Goal: Information Seeking & Learning: Check status

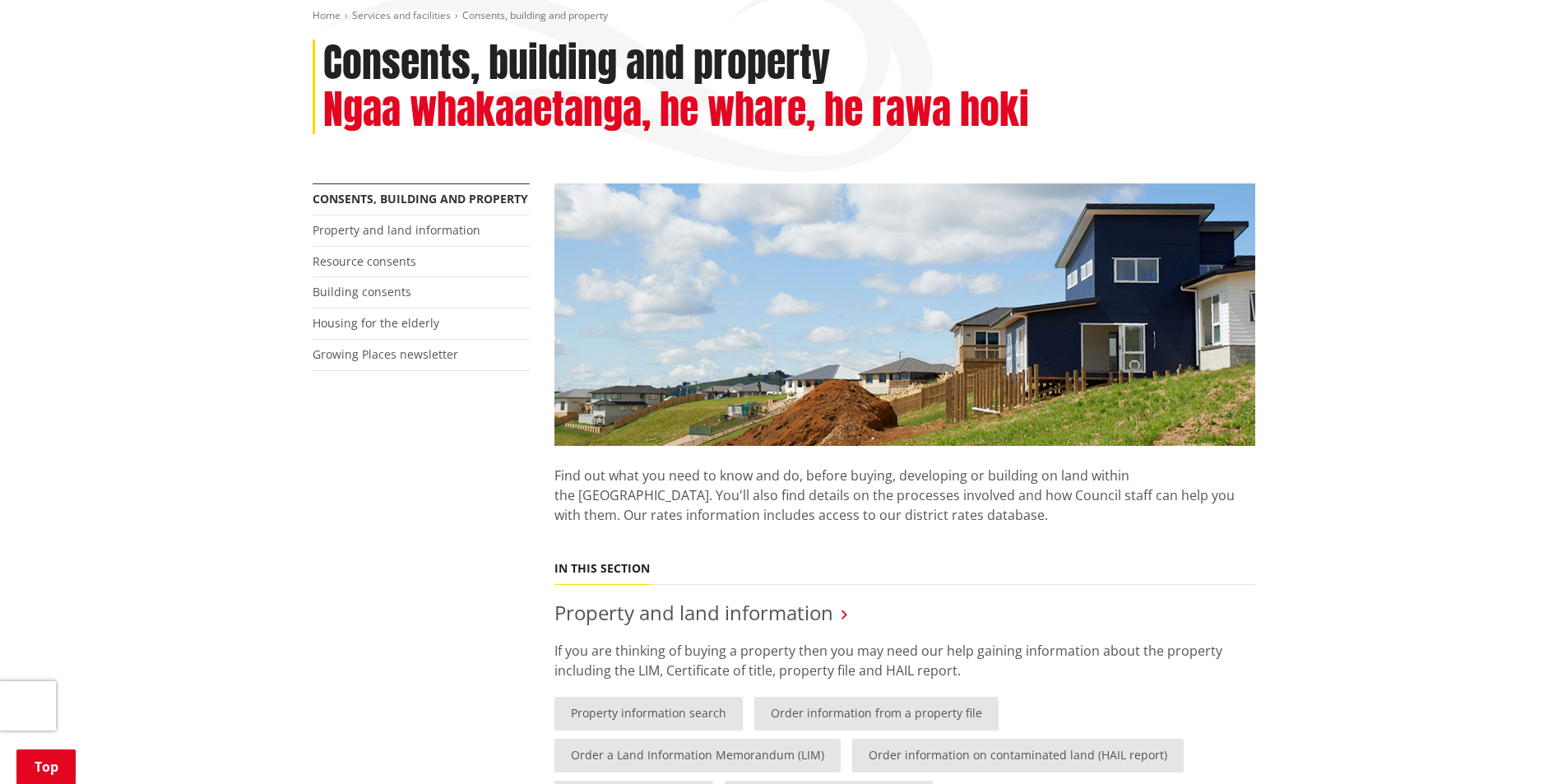
scroll to position [247, 0]
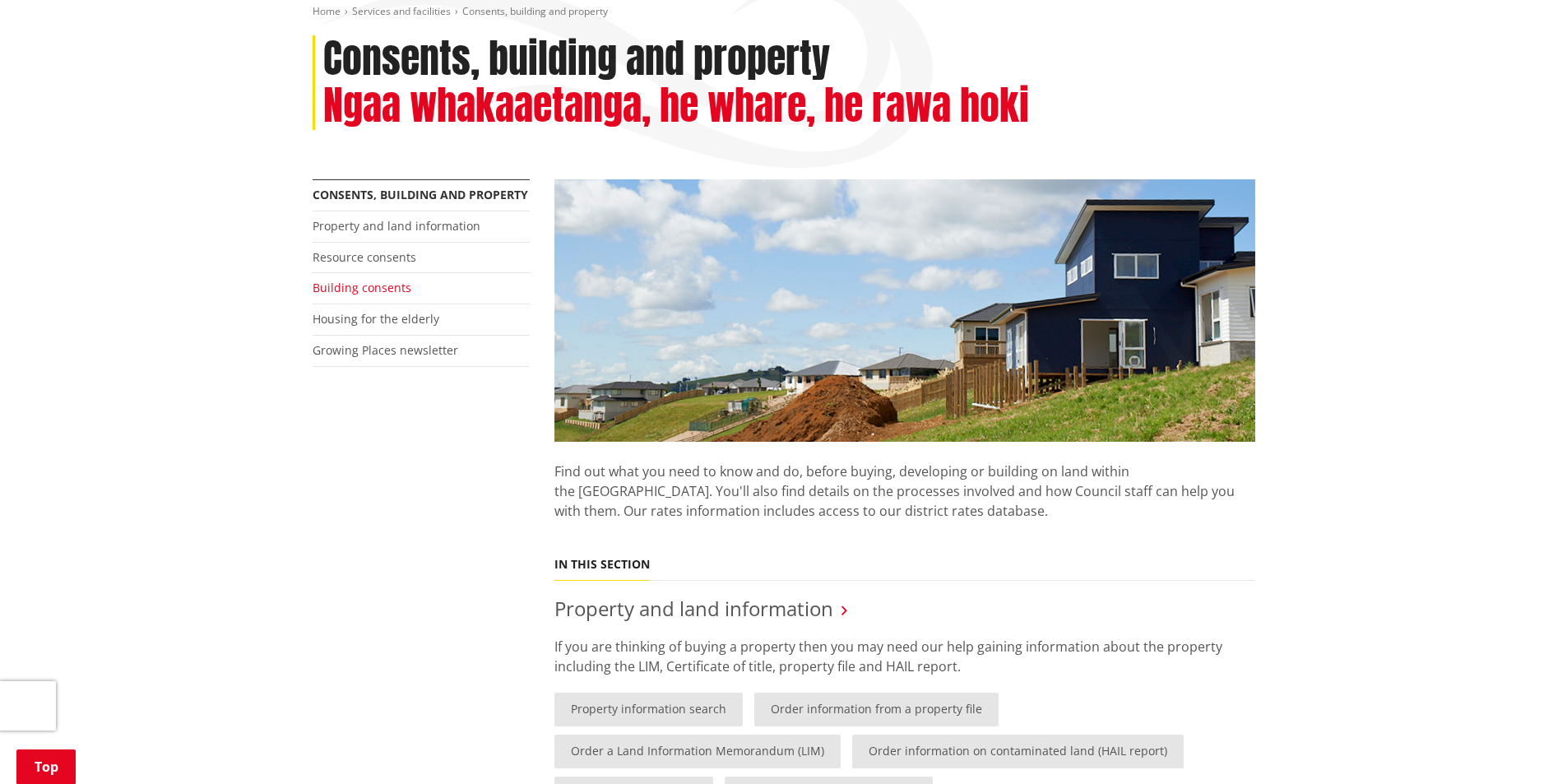
click at [364, 279] on li "Building consents" at bounding box center [421, 288] width 218 height 31
click at [364, 286] on link "Building consents" at bounding box center [362, 287] width 99 height 15
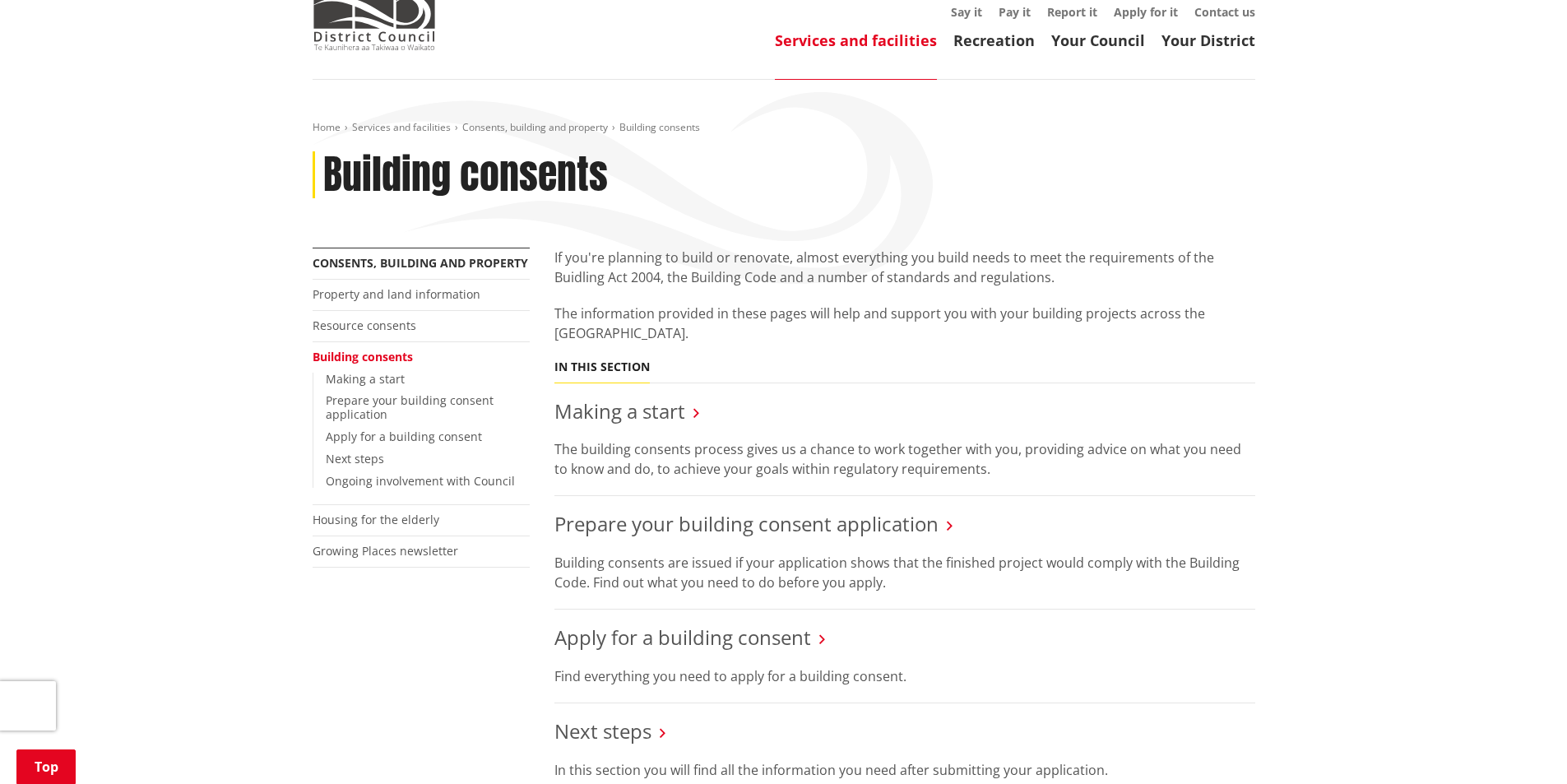
scroll to position [411, 0]
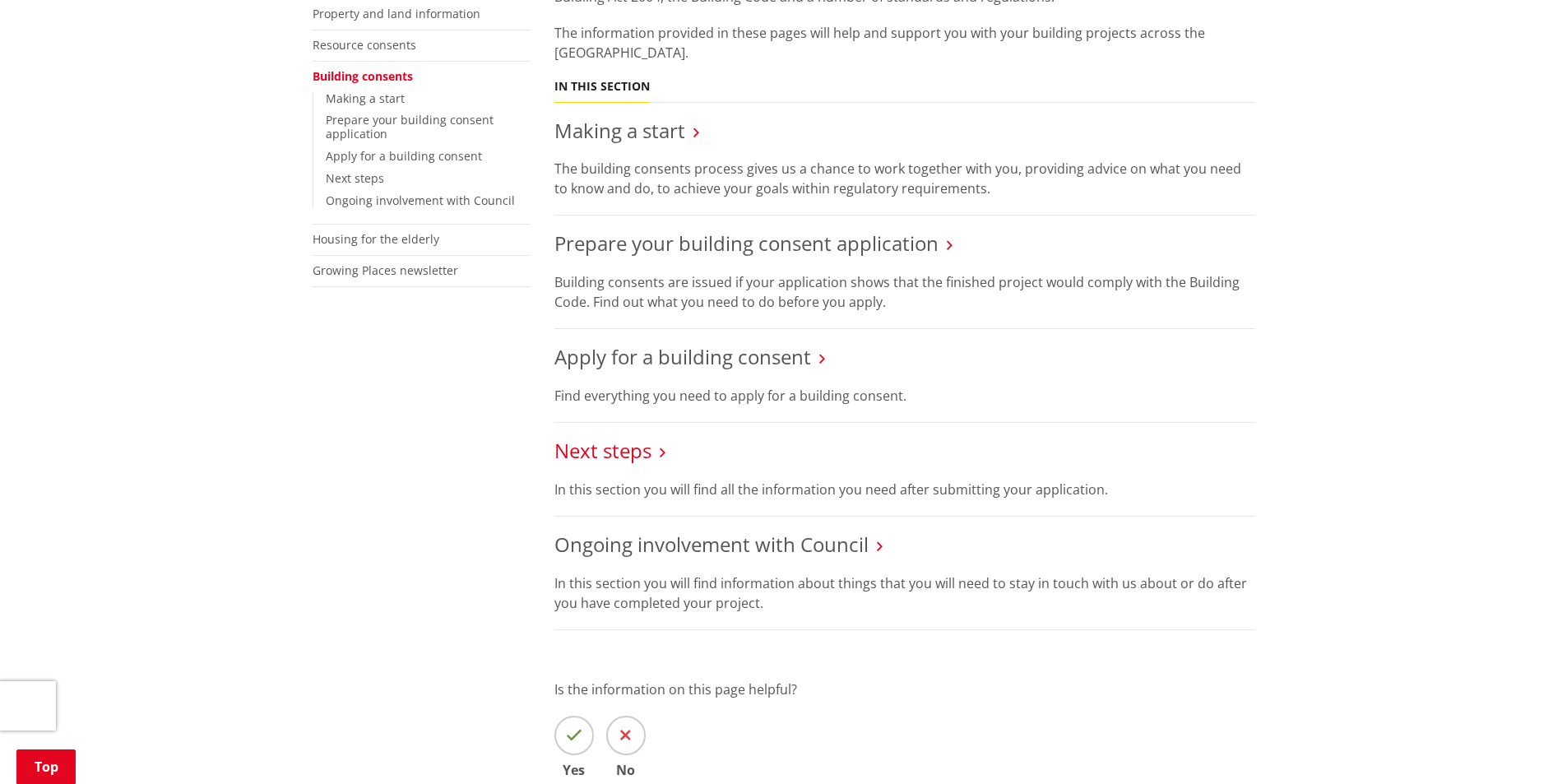
click at [575, 445] on link "Next steps" at bounding box center [603, 450] width 97 height 27
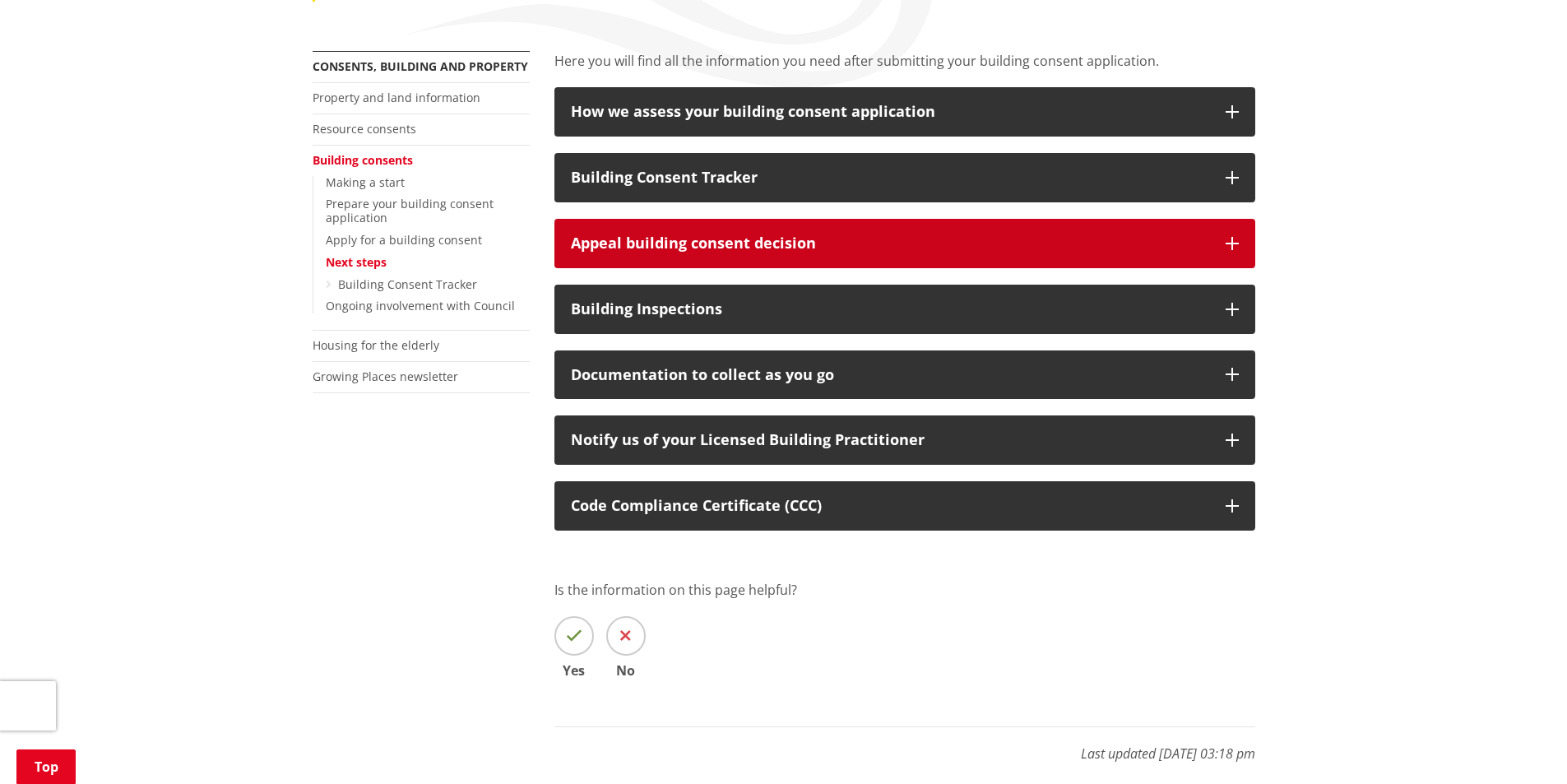
scroll to position [329, 0]
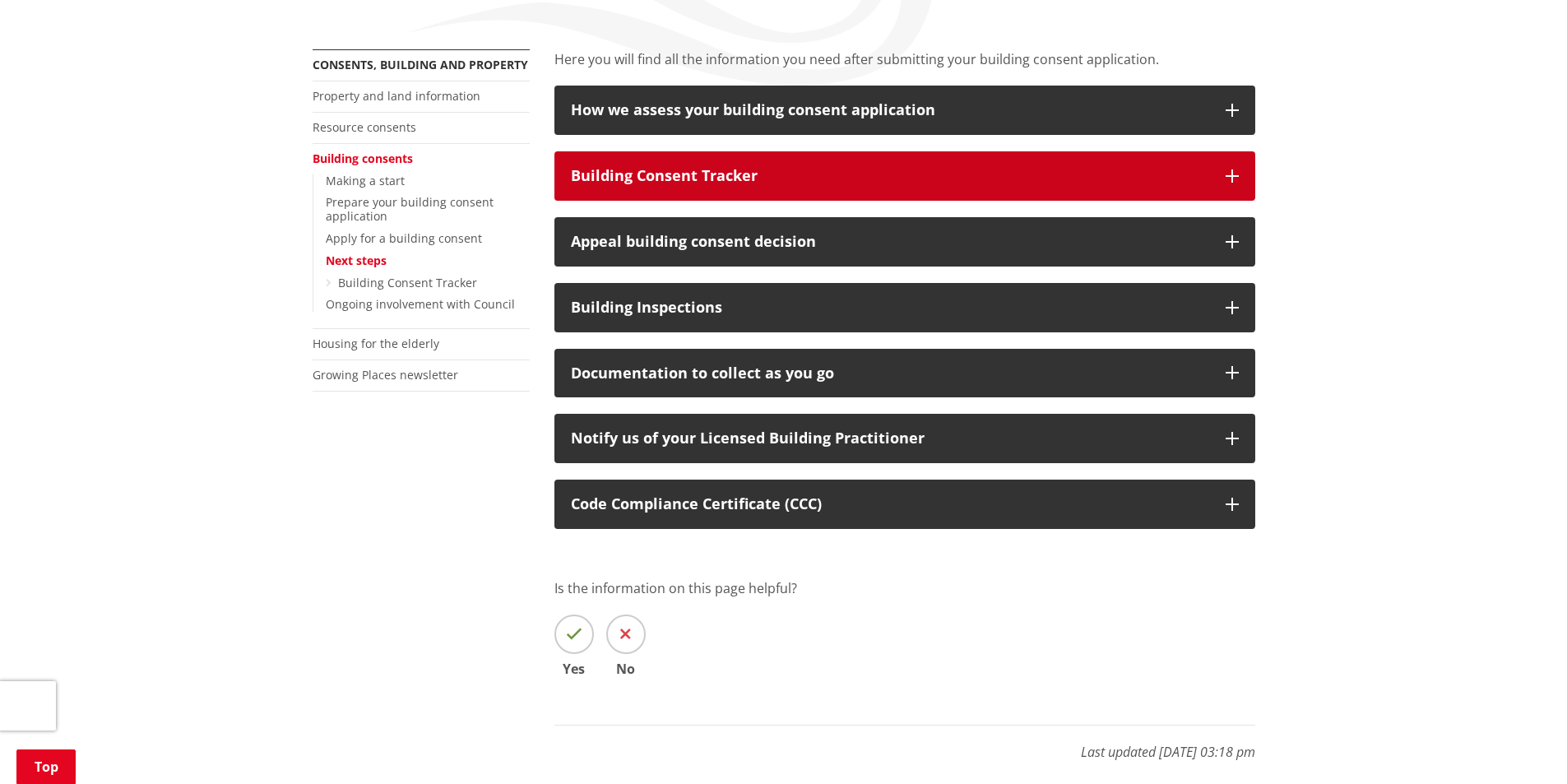
drag, startPoint x: 683, startPoint y: 168, endPoint x: 676, endPoint y: 176, distance: 10.6
click at [683, 170] on div "Building Consent Tracker" at bounding box center [890, 176] width 638 height 16
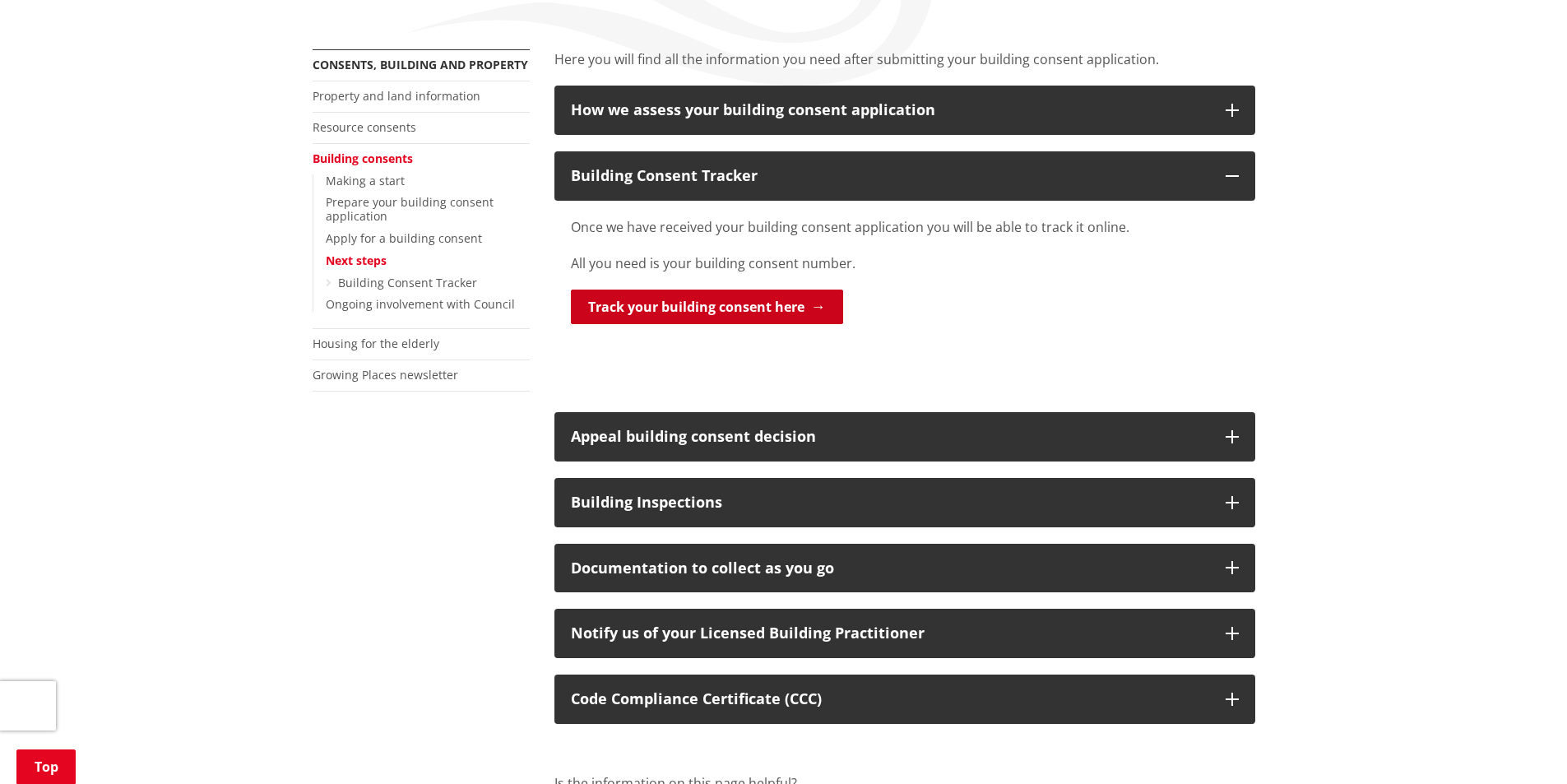
click at [723, 301] on link "Track your building consent here" at bounding box center [707, 306] width 273 height 35
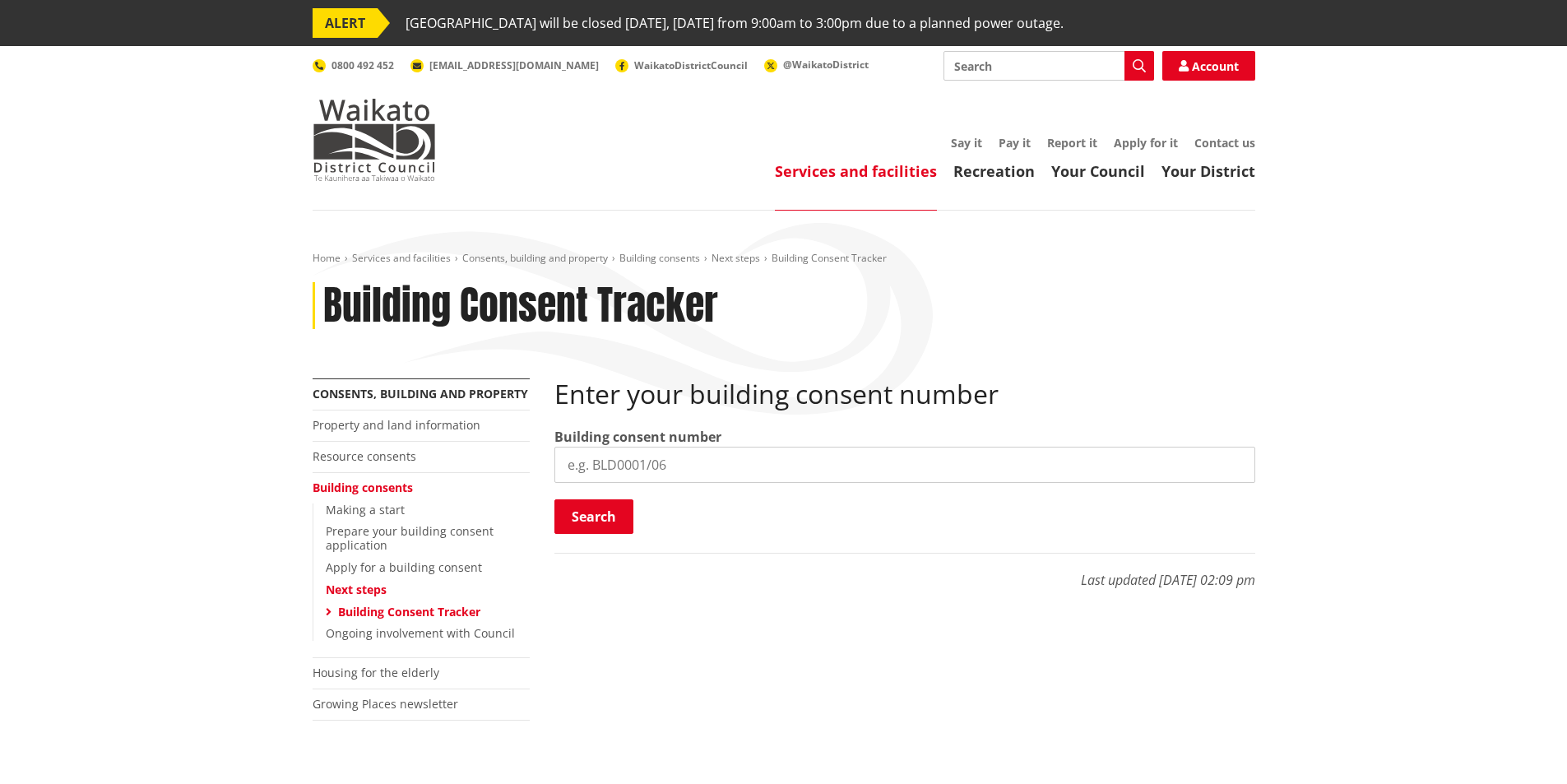
click at [600, 454] on input "search" at bounding box center [904, 464] width 701 height 36
type input "BLD1231/25"
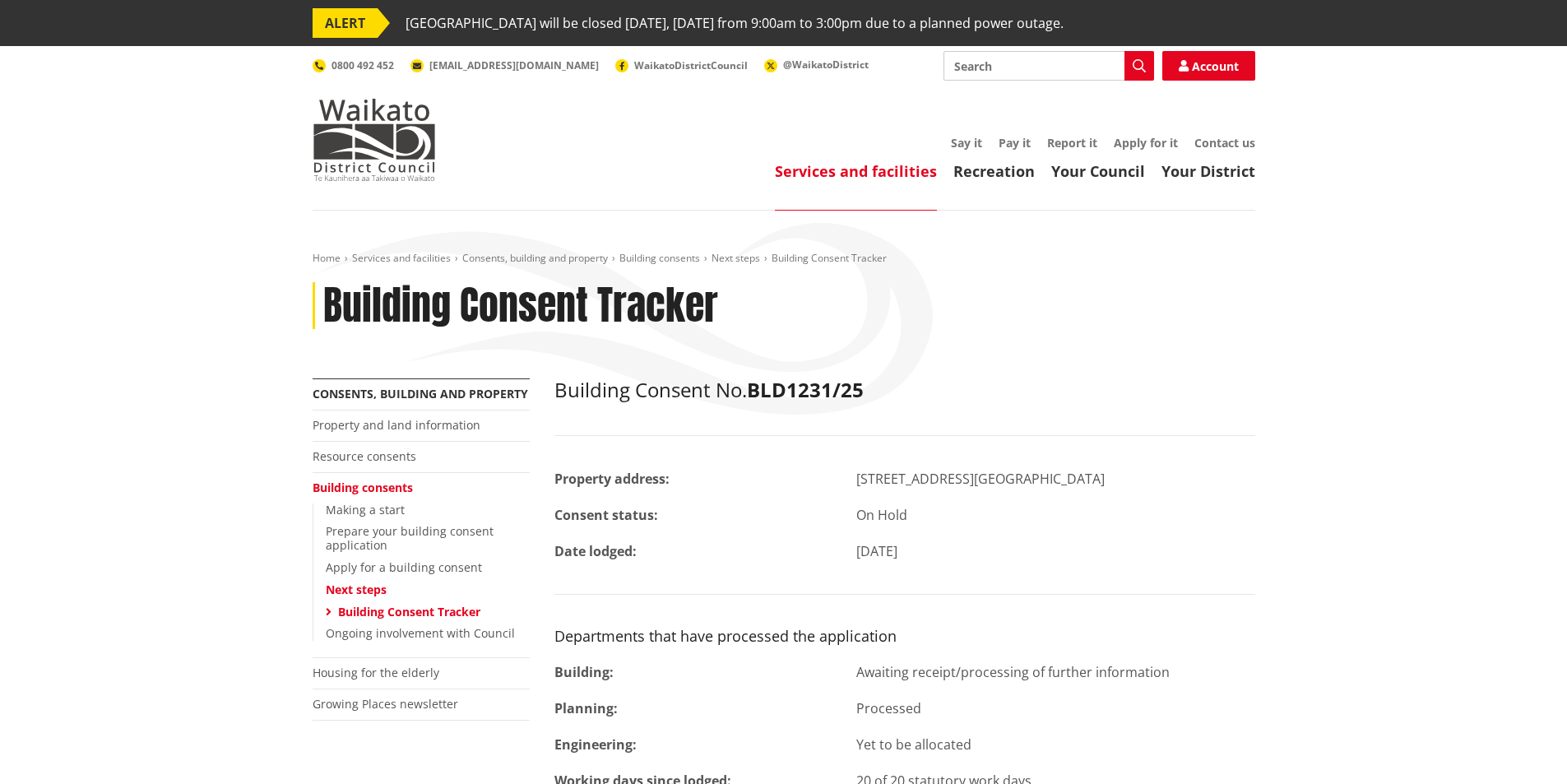
scroll to position [329, 0]
